Goal: Task Accomplishment & Management: Use online tool/utility

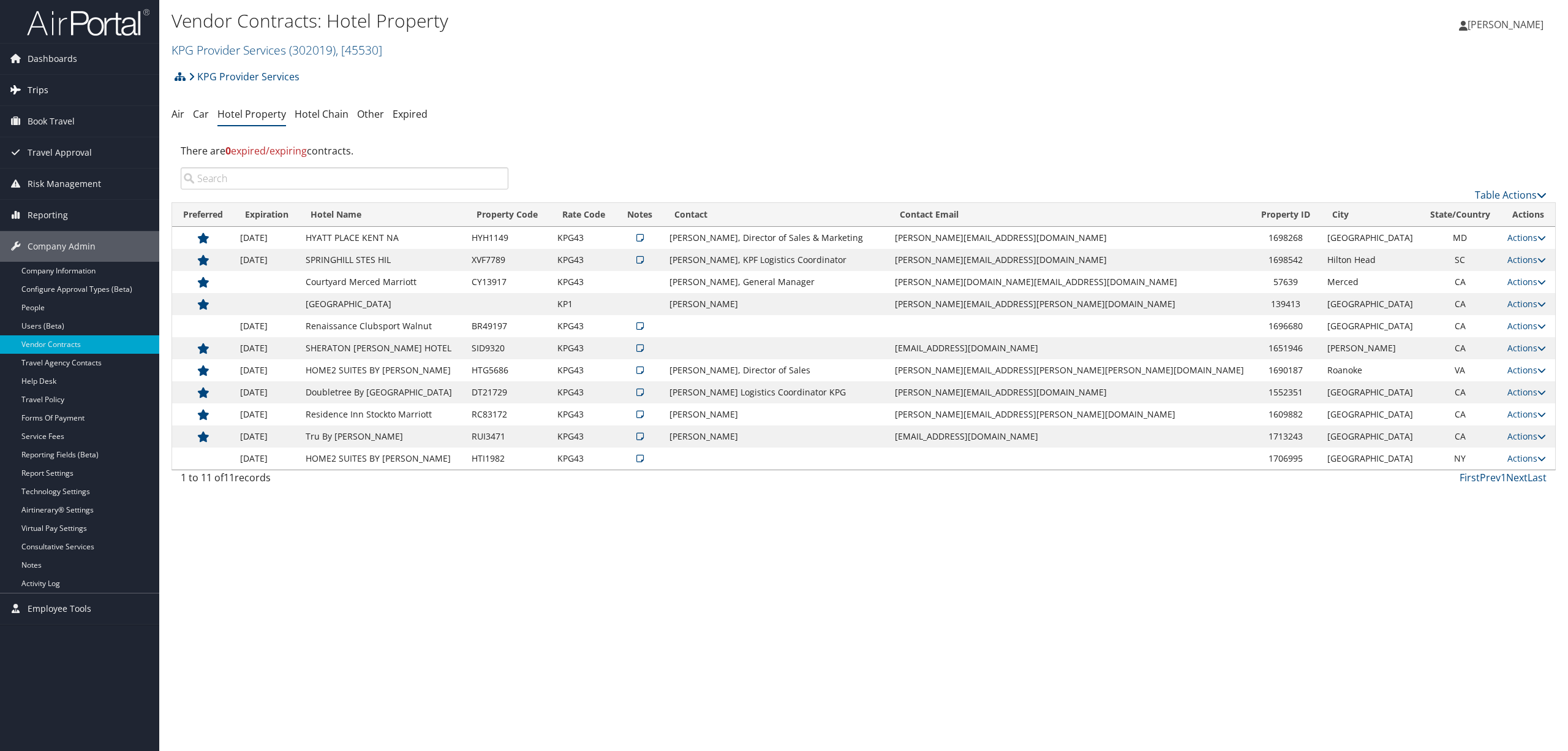
click at [48, 91] on link "Trips" at bounding box center [79, 90] width 159 height 31
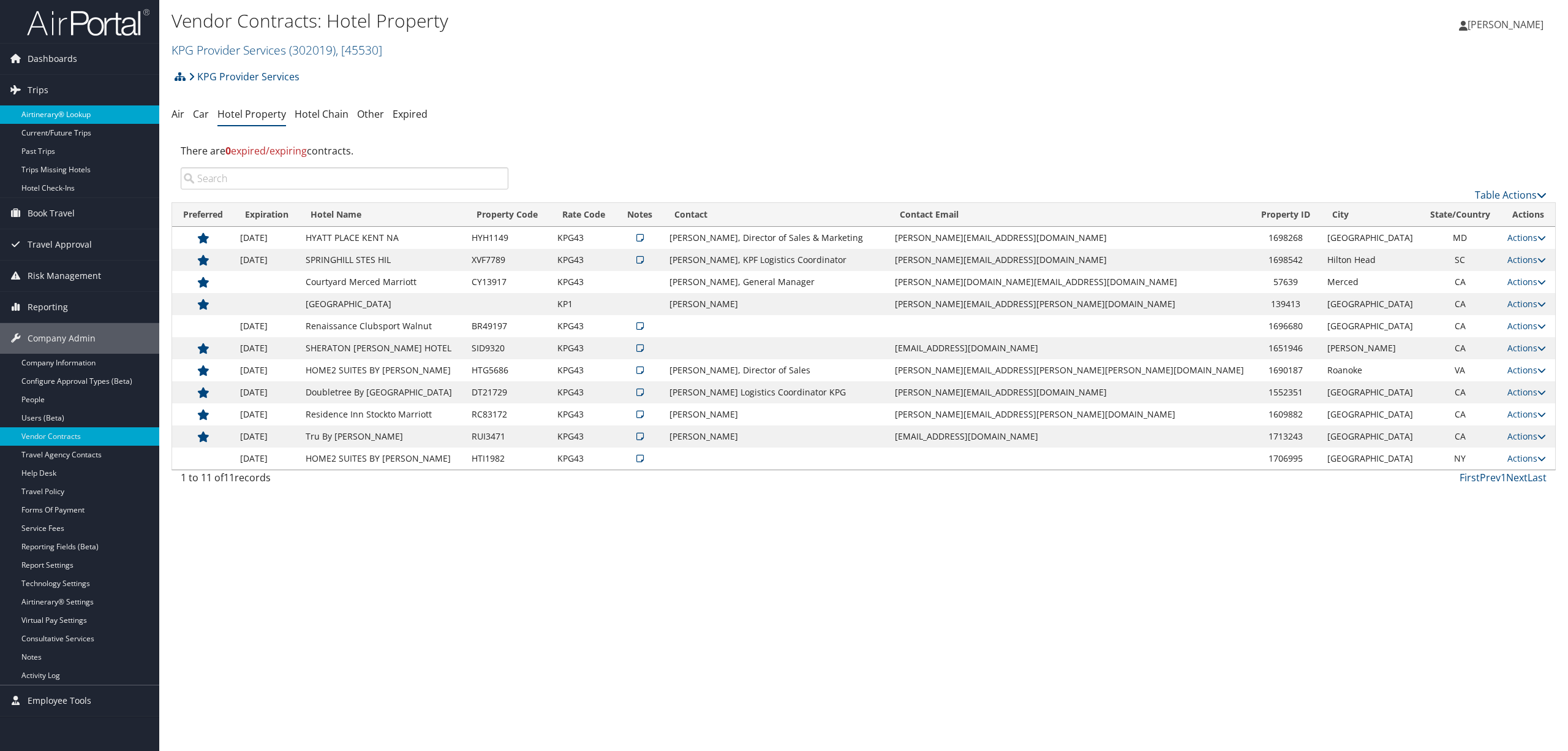
click at [59, 110] on link "Airtinerary® Lookup" at bounding box center [79, 114] width 159 height 18
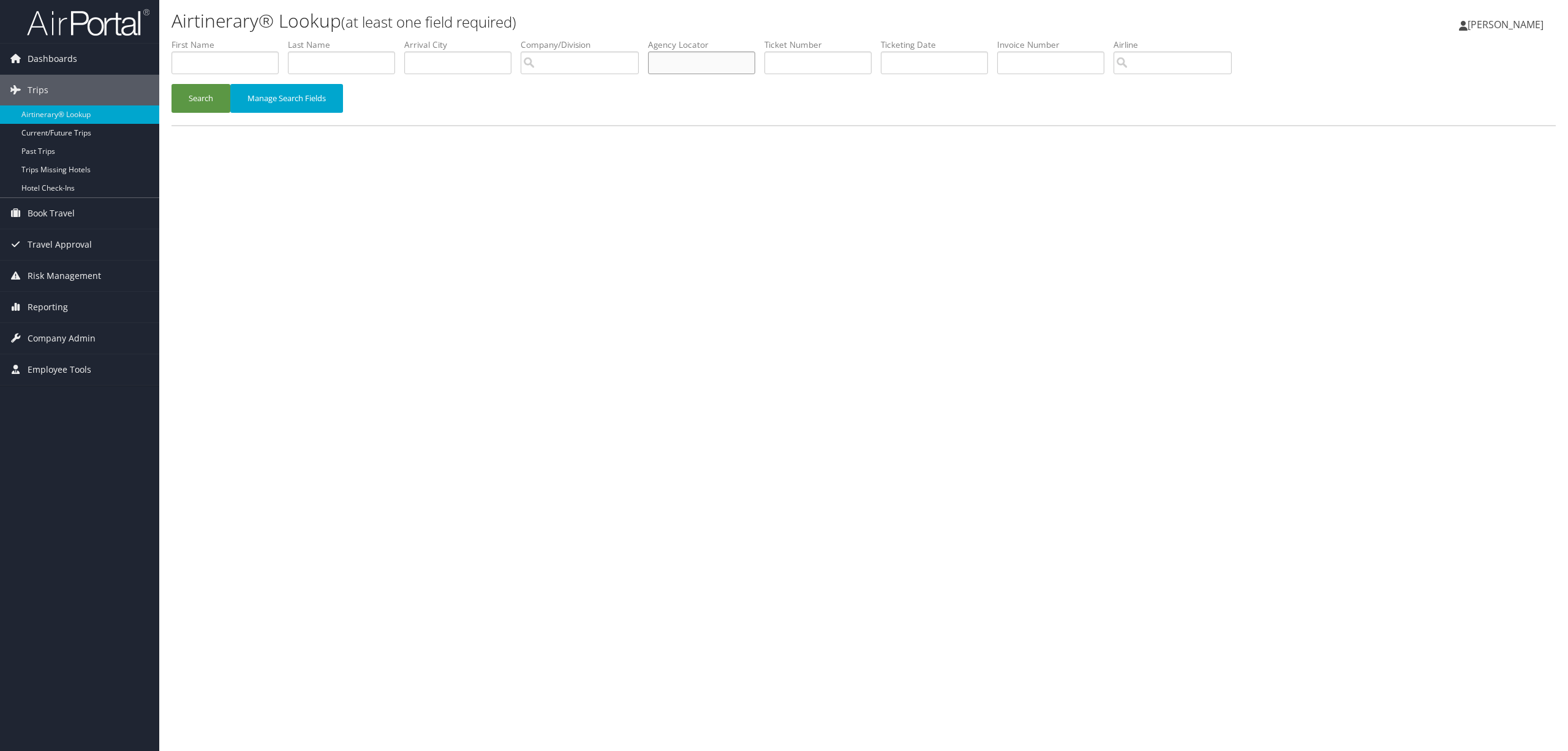
click at [704, 64] on input "text" at bounding box center [702, 62] width 107 height 23
type input "djqmrd"
click at [199, 102] on button "Search" at bounding box center [201, 98] width 59 height 29
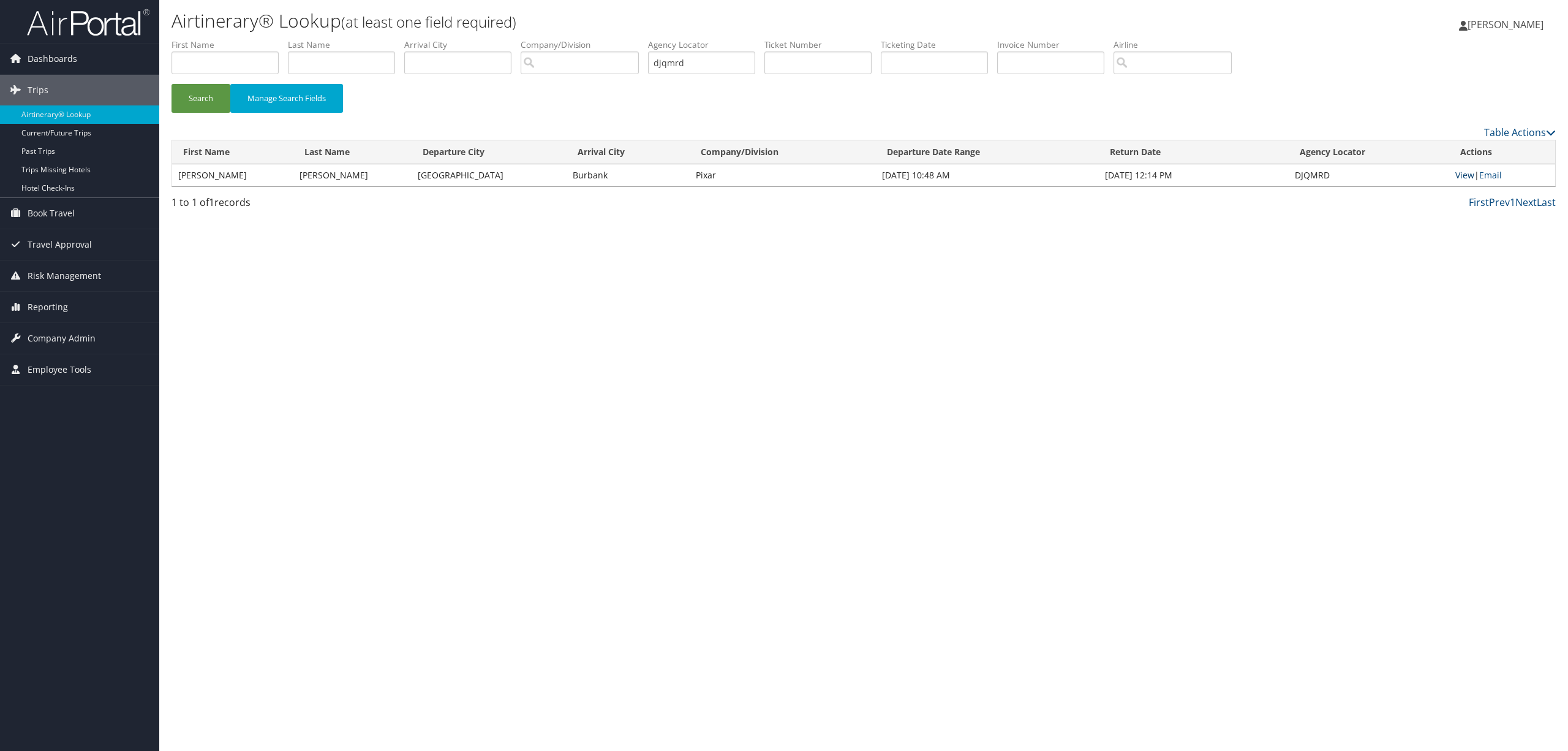
click at [1463, 169] on link "View" at bounding box center [1464, 175] width 19 height 12
click at [74, 336] on span "Company Admin" at bounding box center [61, 338] width 68 height 31
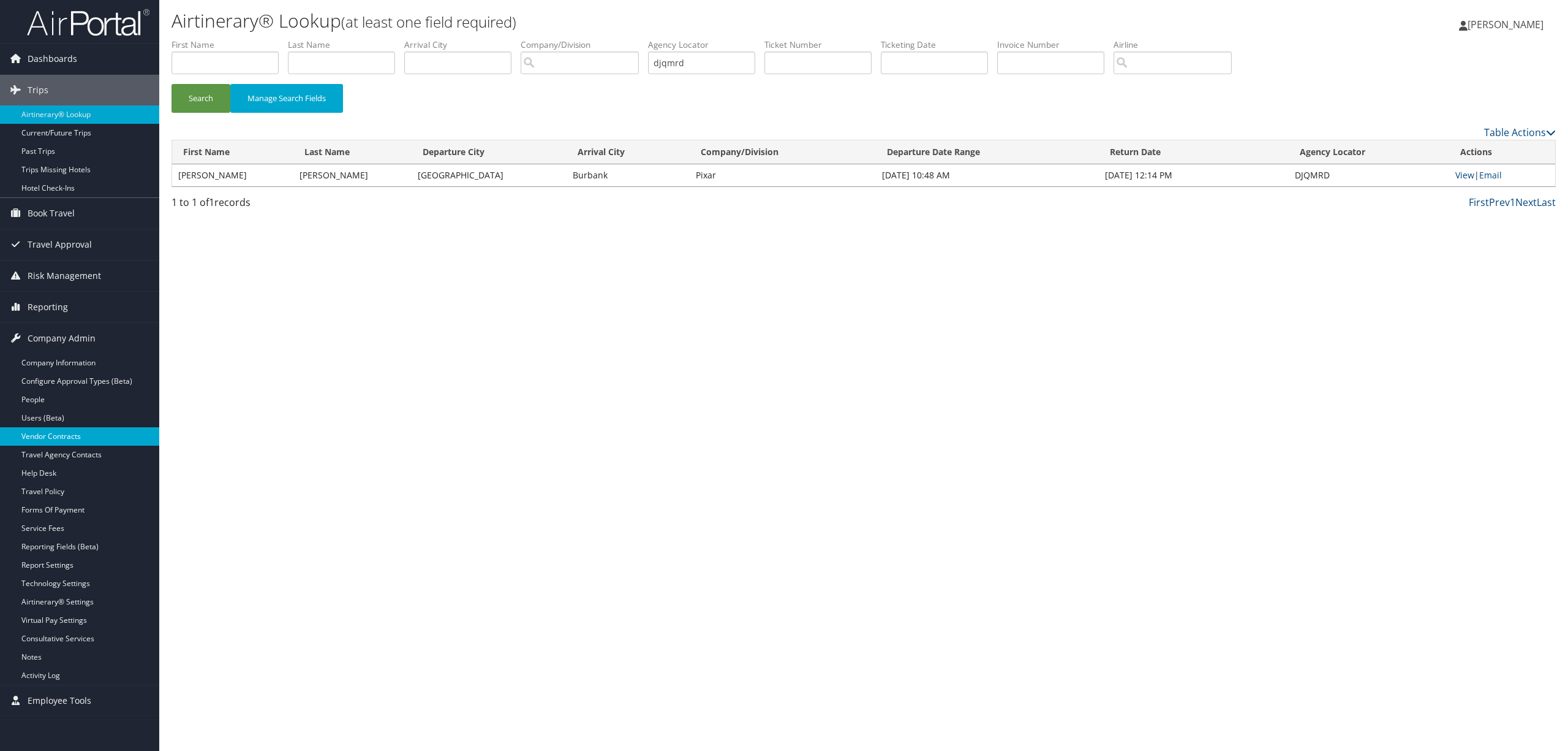
click at [68, 438] on link "Vendor Contracts" at bounding box center [79, 436] width 159 height 18
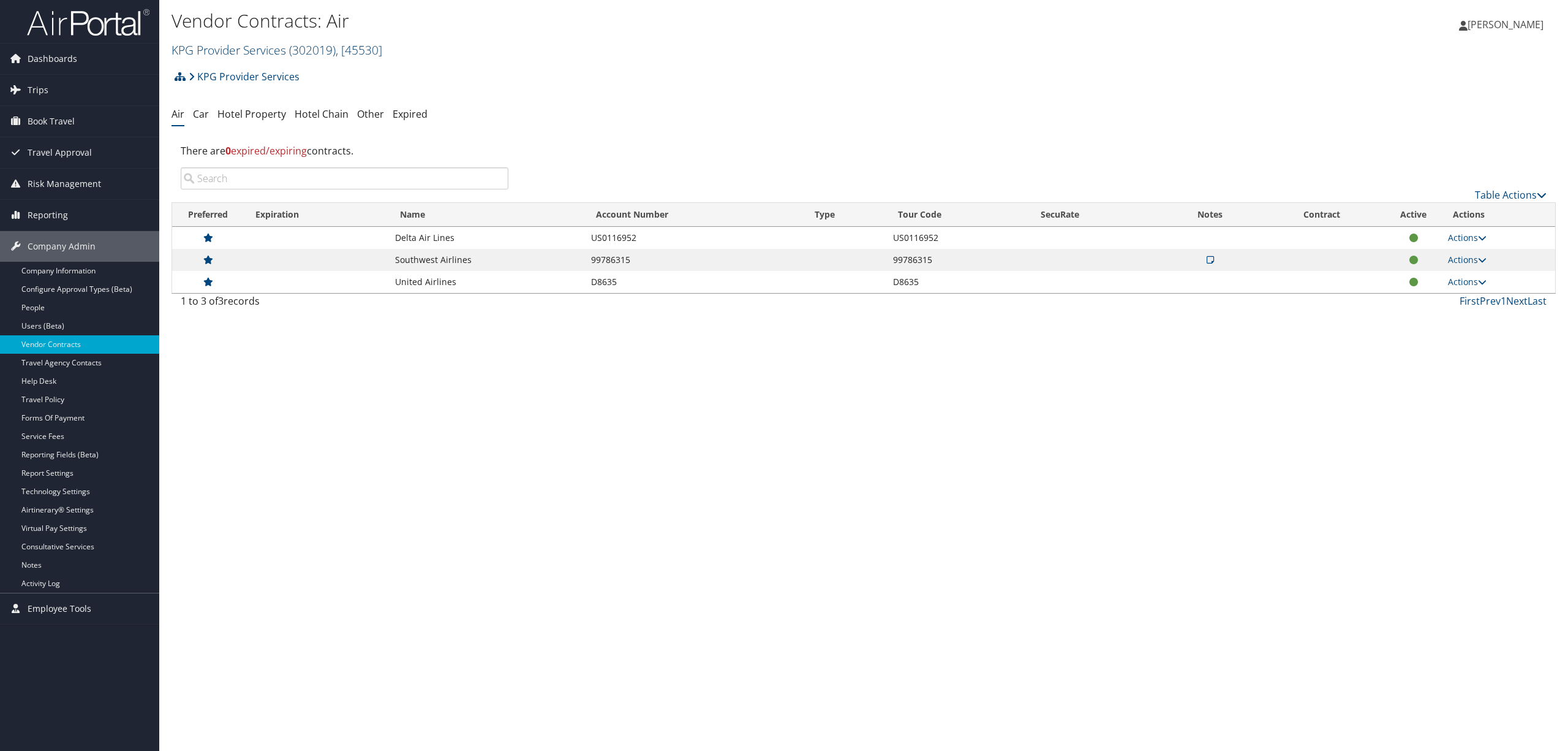
click at [292, 45] on span "( 302019 )" at bounding box center [312, 50] width 46 height 17
click at [273, 123] on link "MPLT Healthcare, [44601]" at bounding box center [253, 125] width 161 height 20
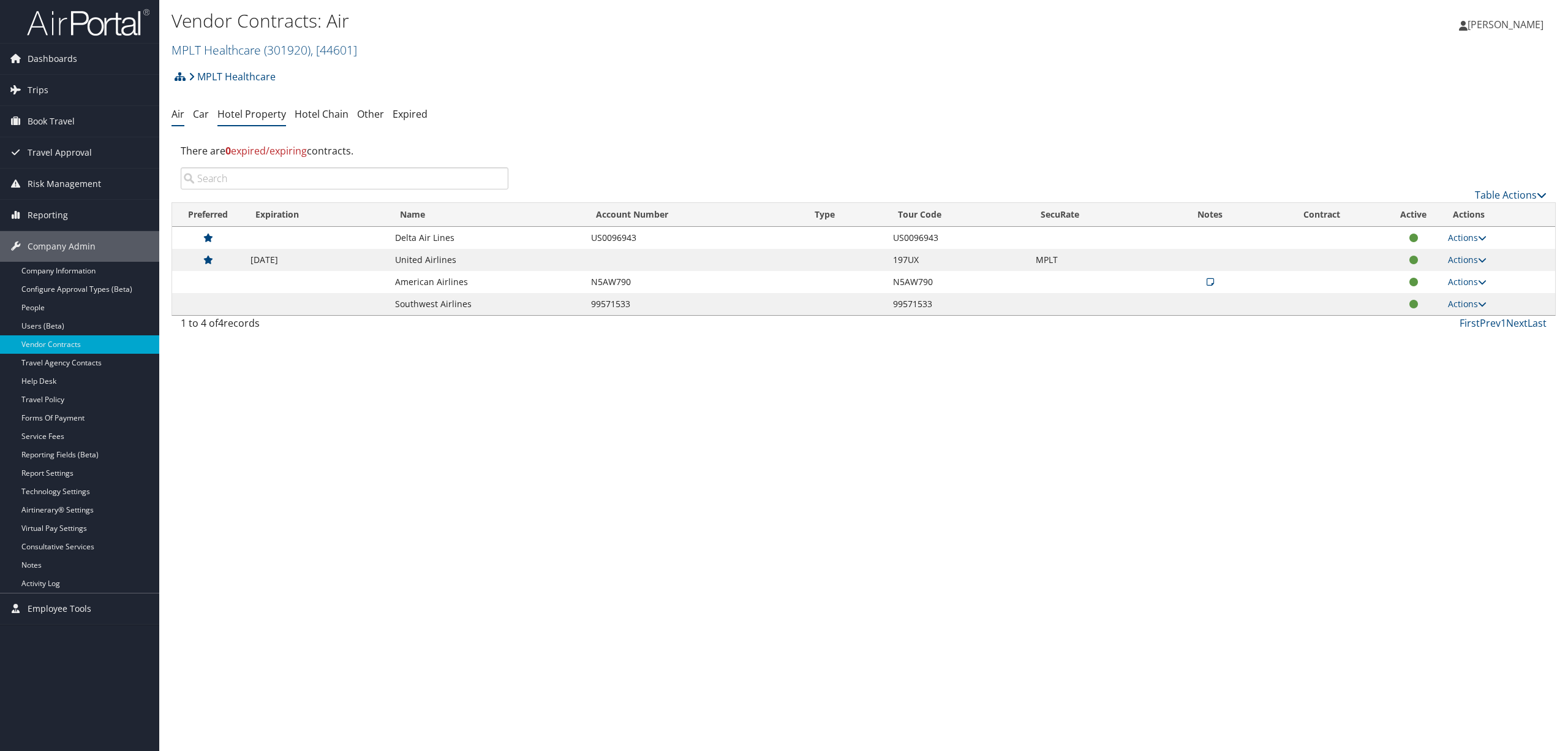
click at [251, 113] on link "Hotel Property" at bounding box center [251, 113] width 68 height 13
